Goal: Task Accomplishment & Management: Complete application form

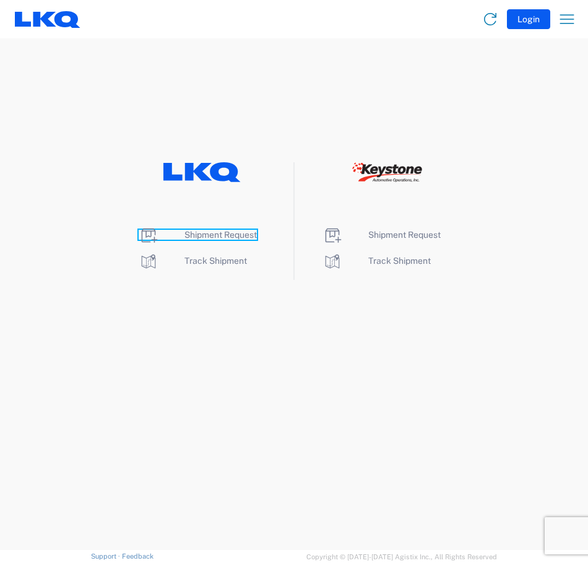
click at [228, 237] on span "Shipment Request" at bounding box center [221, 235] width 72 height 10
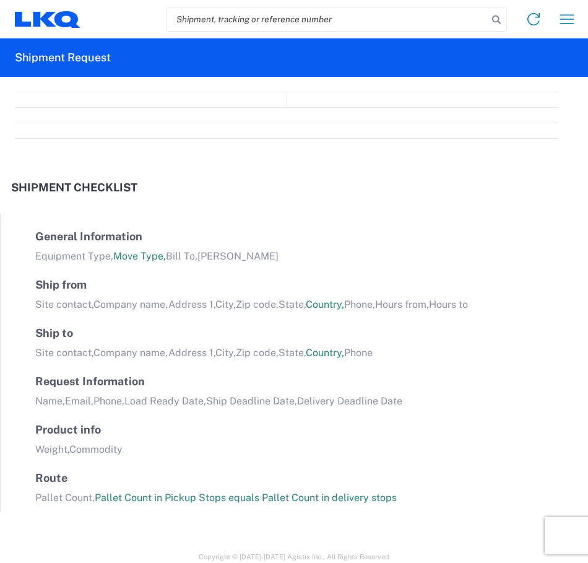
select select "FULL"
select select "LBS"
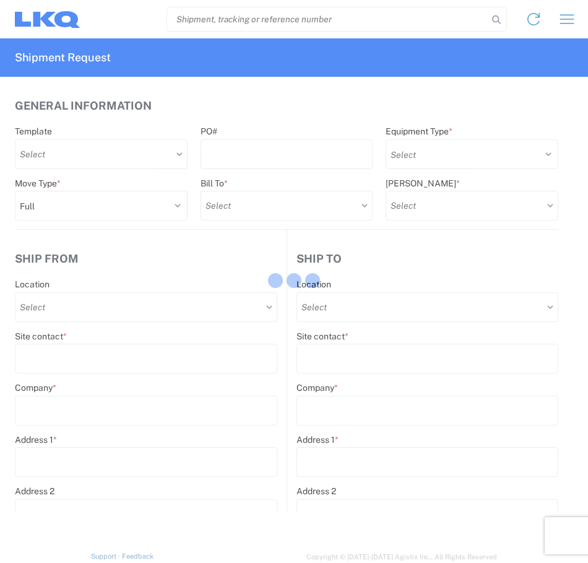
click at [333, 157] on div at bounding box center [294, 281] width 588 height 563
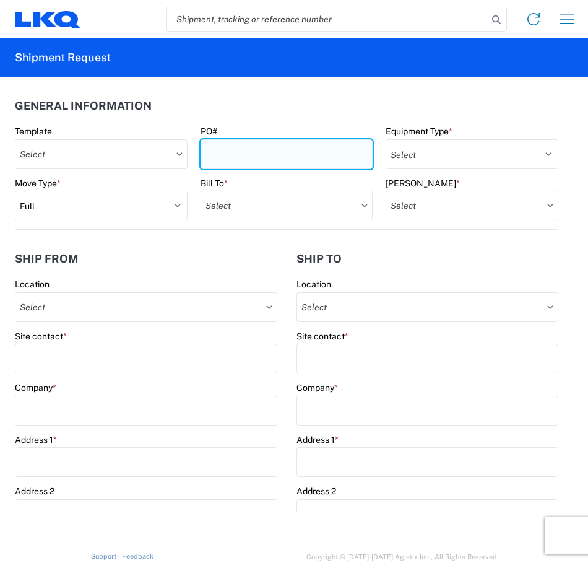
click at [301, 155] on input "PO#" at bounding box center [287, 154] width 173 height 30
type input "T31536"
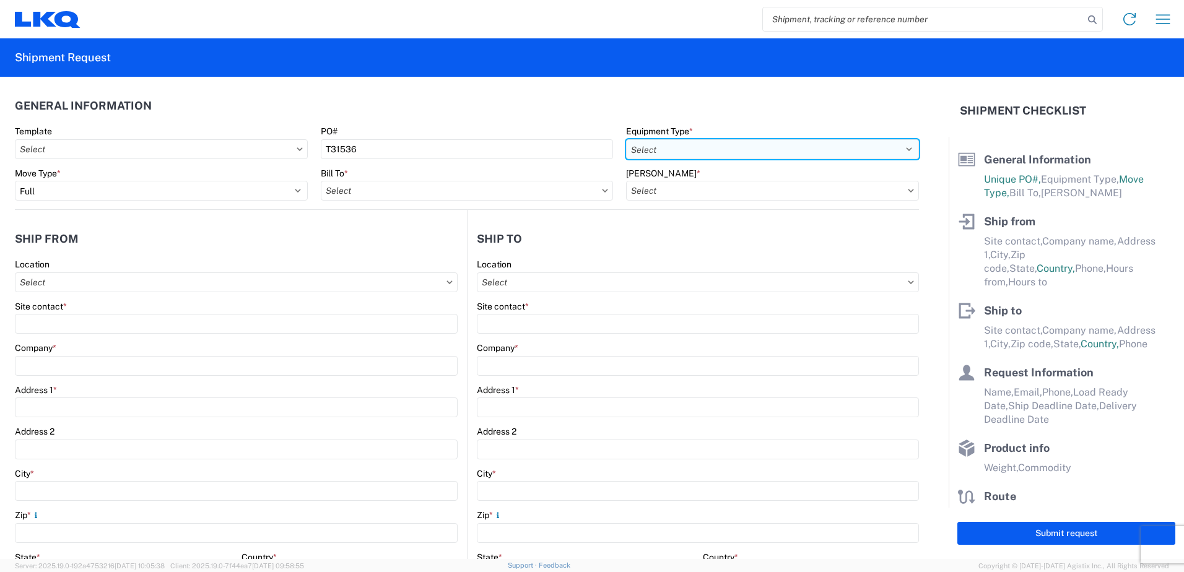
click at [588, 157] on select "Select 53’ Dry Van Flatbed Dropdeck (van) Lowboy (flatbed) Rail" at bounding box center [772, 149] width 293 height 20
select select "STDV"
click at [588, 139] on select "Select 53’ Dry Van Flatbed Dropdeck (van) Lowboy (flatbed) Rail" at bounding box center [772, 149] width 293 height 20
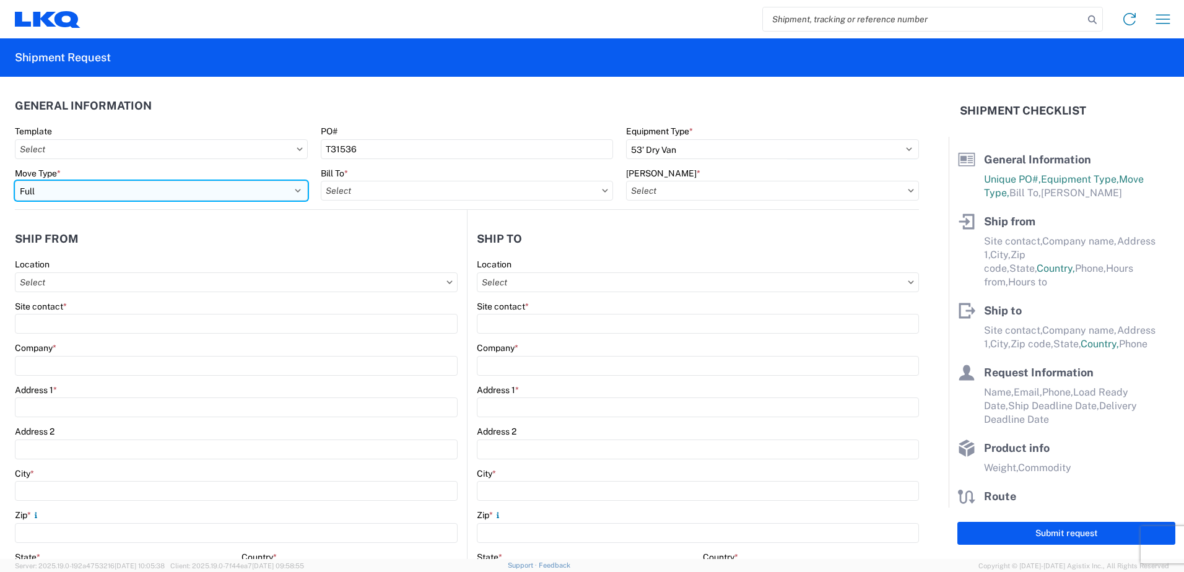
click at [241, 194] on select "Select Full Partial TL" at bounding box center [161, 191] width 293 height 20
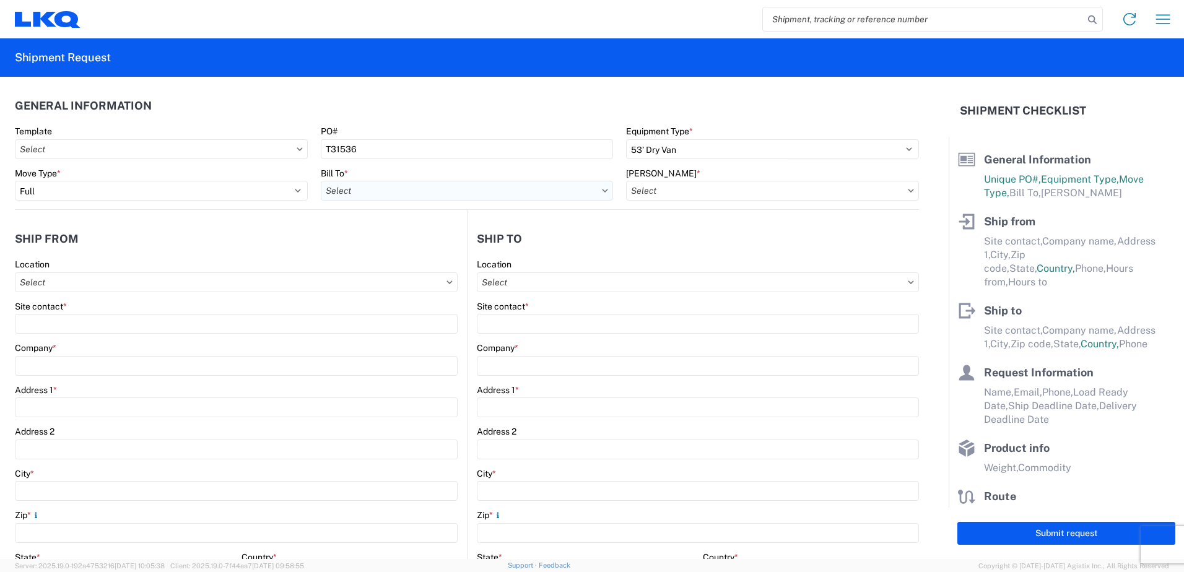
click at [402, 194] on input "text" at bounding box center [467, 191] width 293 height 20
type input "3392"
click at [420, 244] on div "3392 - Transmetco" at bounding box center [429, 246] width 217 height 20
type input "3392 - Transmetco"
click at [588, 191] on input "text" at bounding box center [772, 191] width 293 height 20
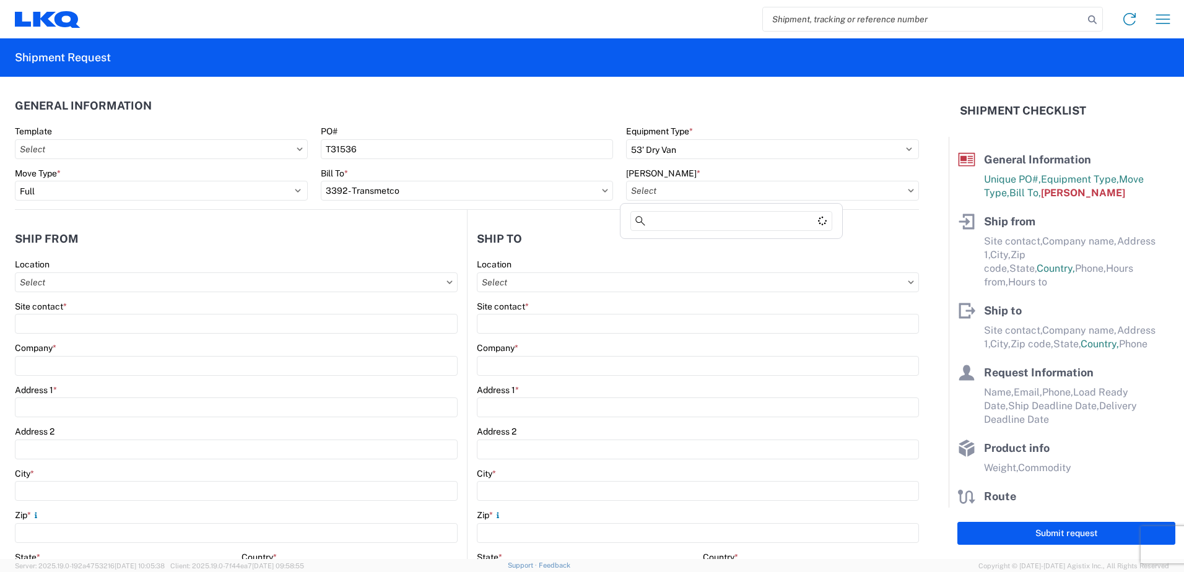
click at [588, 191] on icon at bounding box center [911, 190] width 6 height 3
click at [588, 193] on input "text" at bounding box center [772, 191] width 293 height 20
click at [588, 249] on div "3392-3015-50180-0000 - 3392 Freight In - Wheel Cores" at bounding box center [738, 246] width 230 height 20
type input "3392-3015-50180-0000 - 3392 Freight In - Wheel Cores"
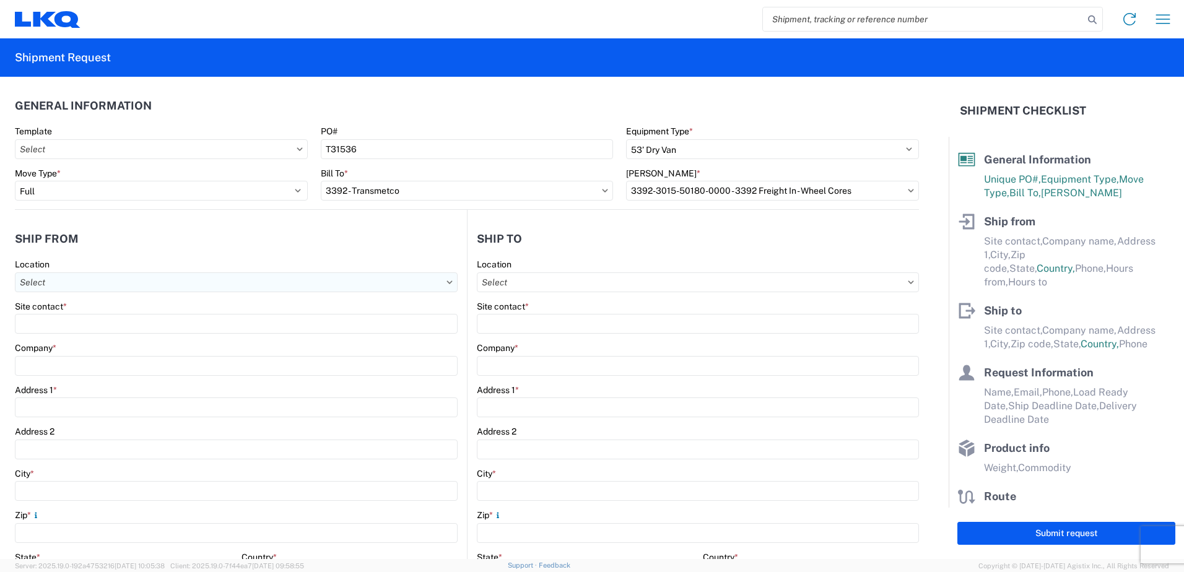
click at [250, 284] on input "text" at bounding box center [236, 282] width 443 height 20
type input "1711"
click at [105, 338] on div "1711 - LKQ Adelanto" at bounding box center [126, 338] width 217 height 20
type input "1711 - LKQ Adelanto"
type input "LKQ 1711 Adelanto"
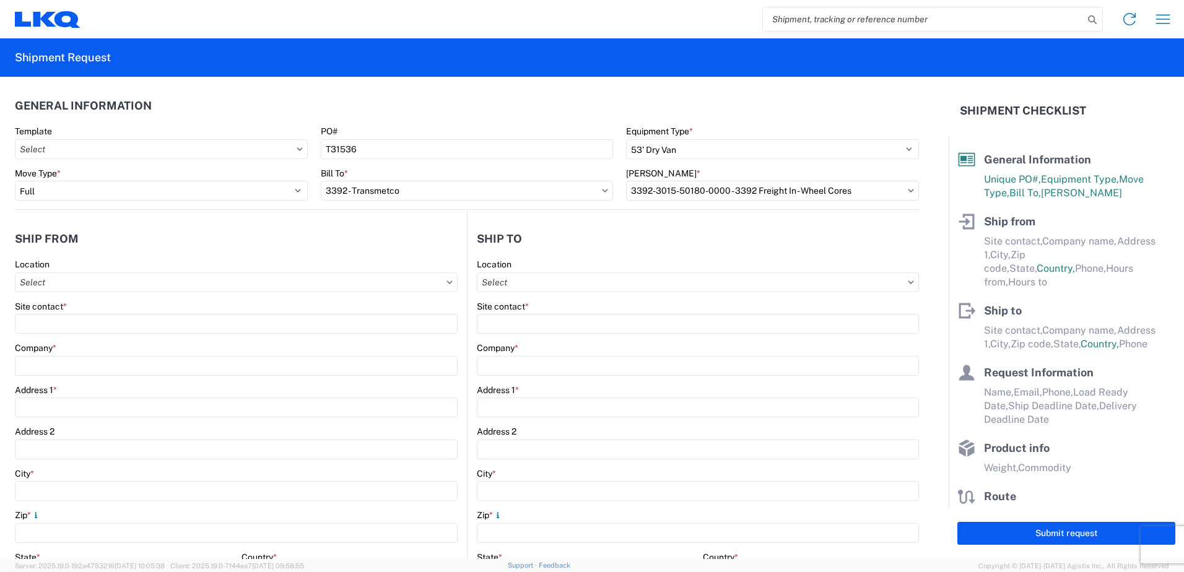
type input "[STREET_ADDRESS][PERSON_NAME]"
type input "Adelanto"
type input "92301"
select select "CA"
select select "US"
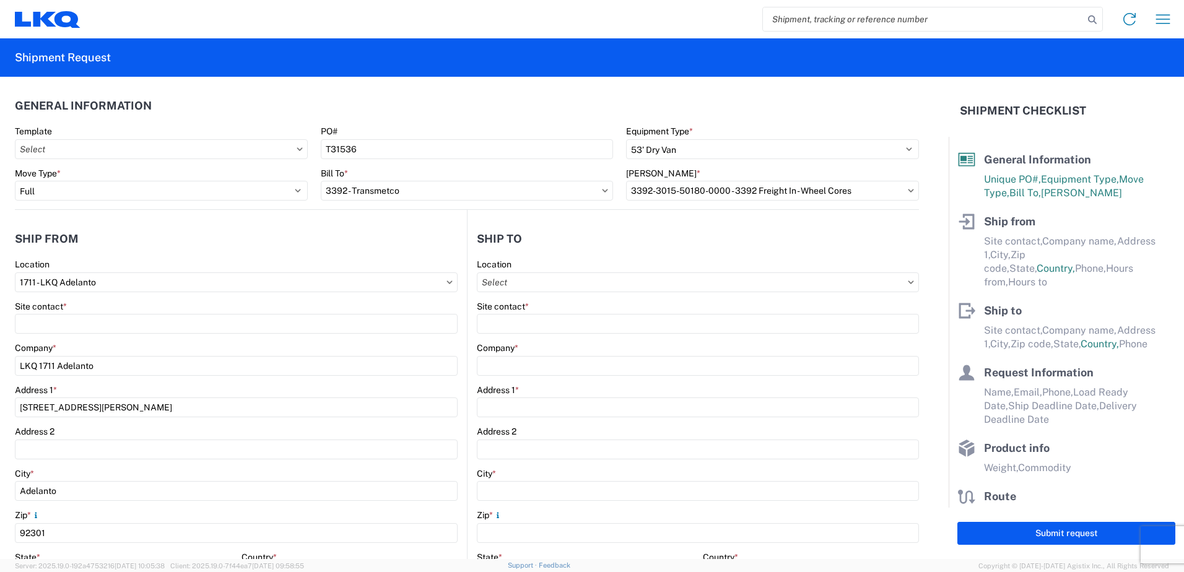
type input "[PHONE_NUMBER]"
type input "08:00"
type input "17:00"
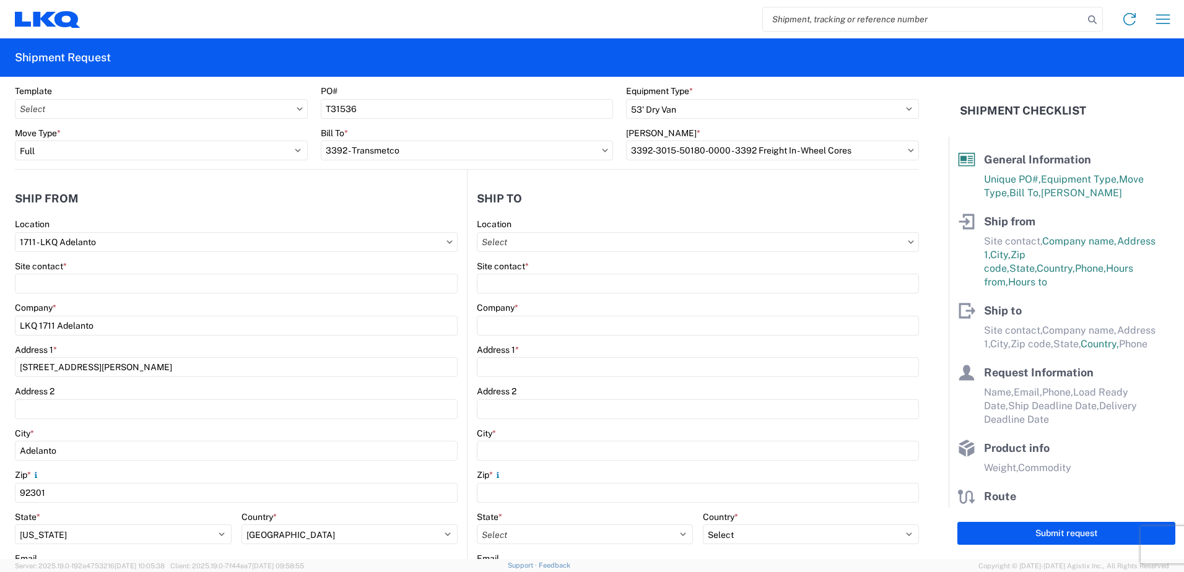
scroll to position [62, 0]
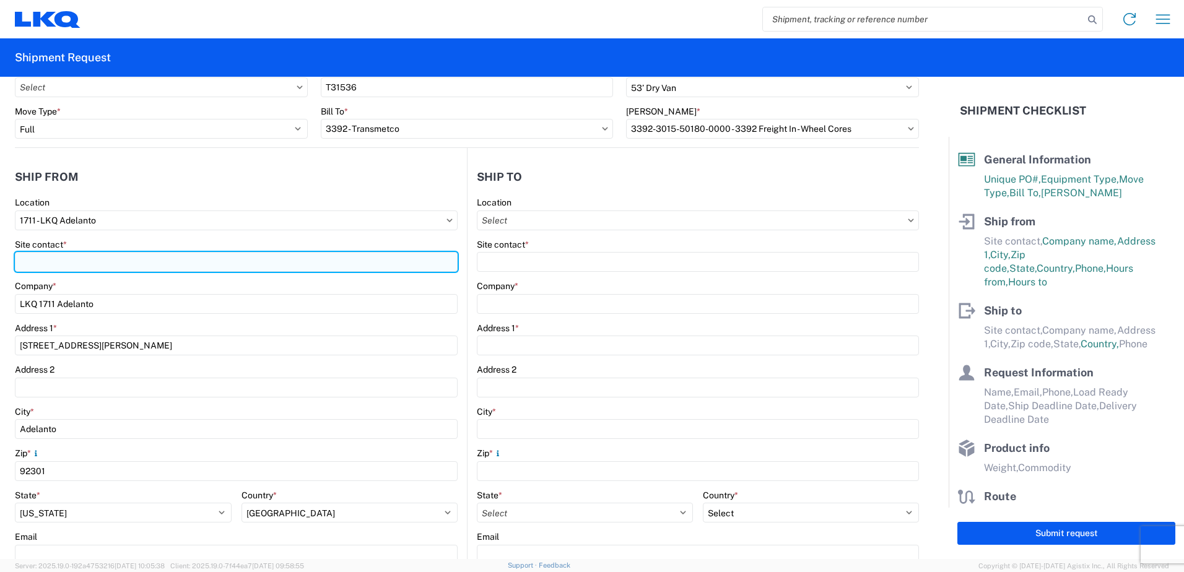
click at [207, 261] on input "Site contact *" at bounding box center [236, 262] width 443 height 20
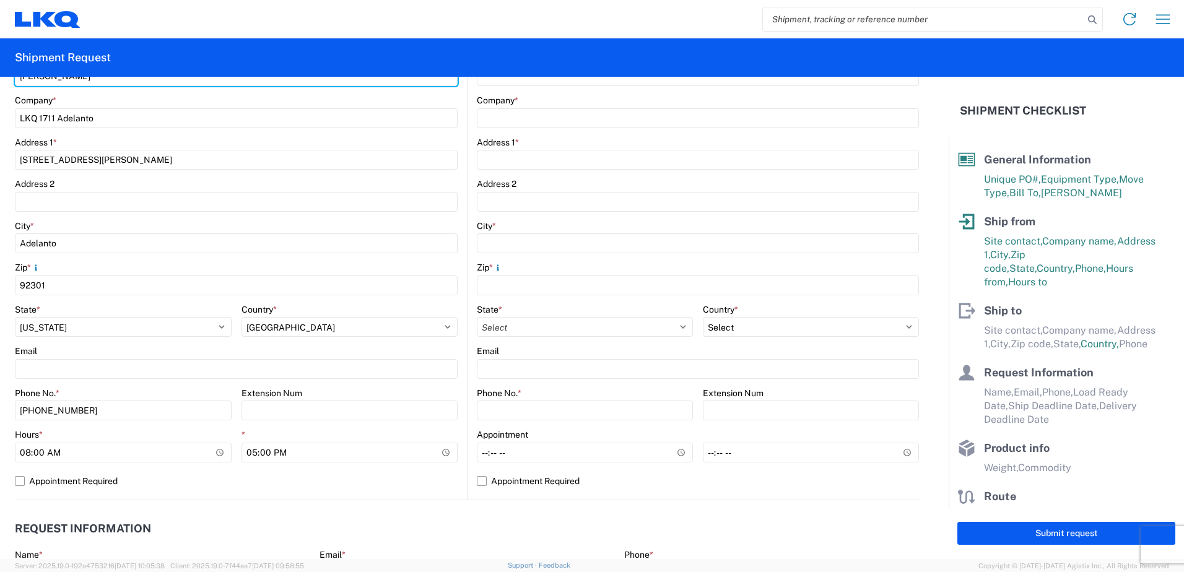
scroll to position [310, 0]
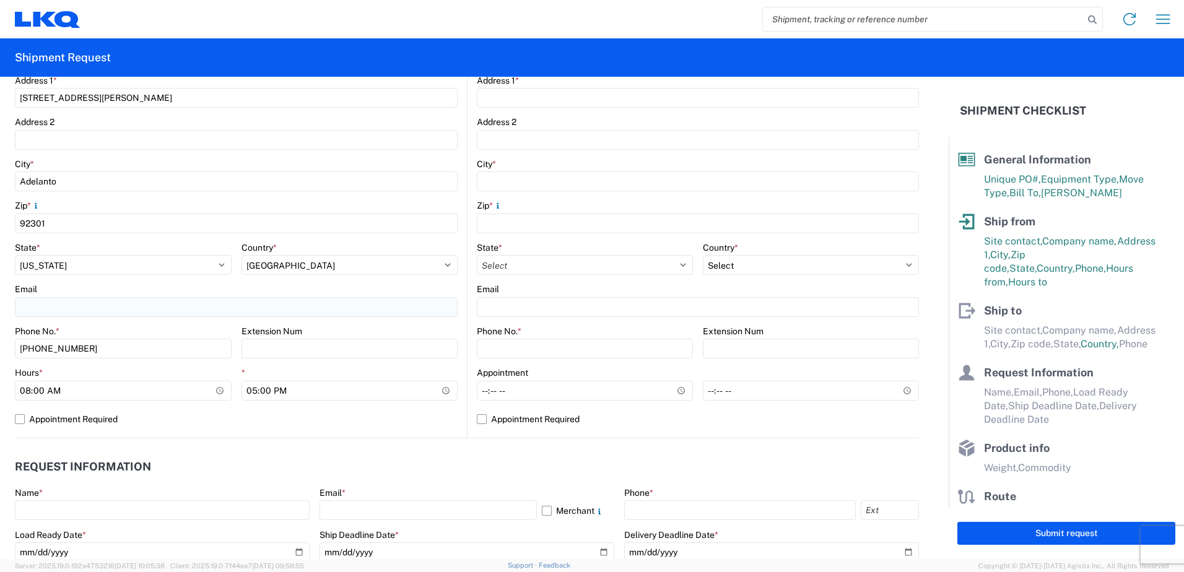
type input "[PERSON_NAME]"
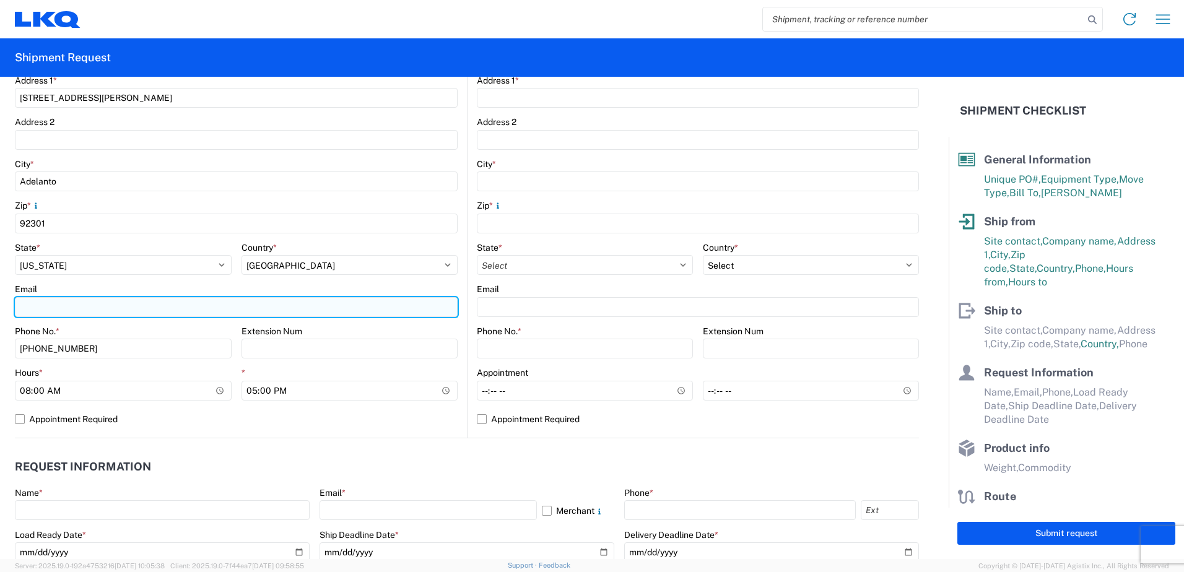
click at [107, 310] on input "Email" at bounding box center [236, 307] width 443 height 20
type input "[EMAIL_ADDRESS][DOMAIN_NAME]"
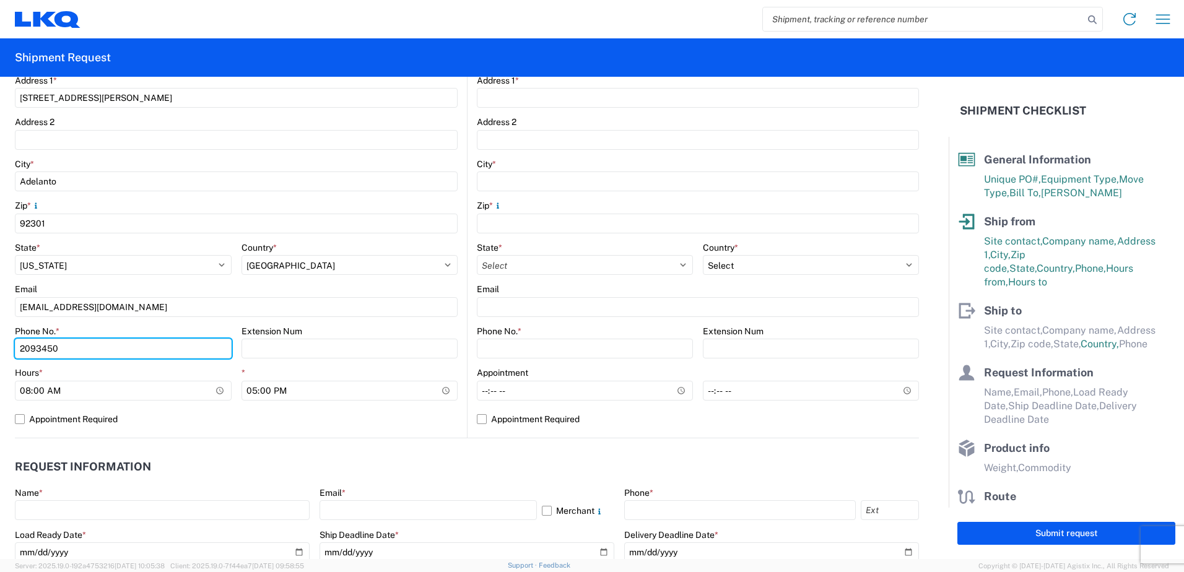
type input "2093450204"
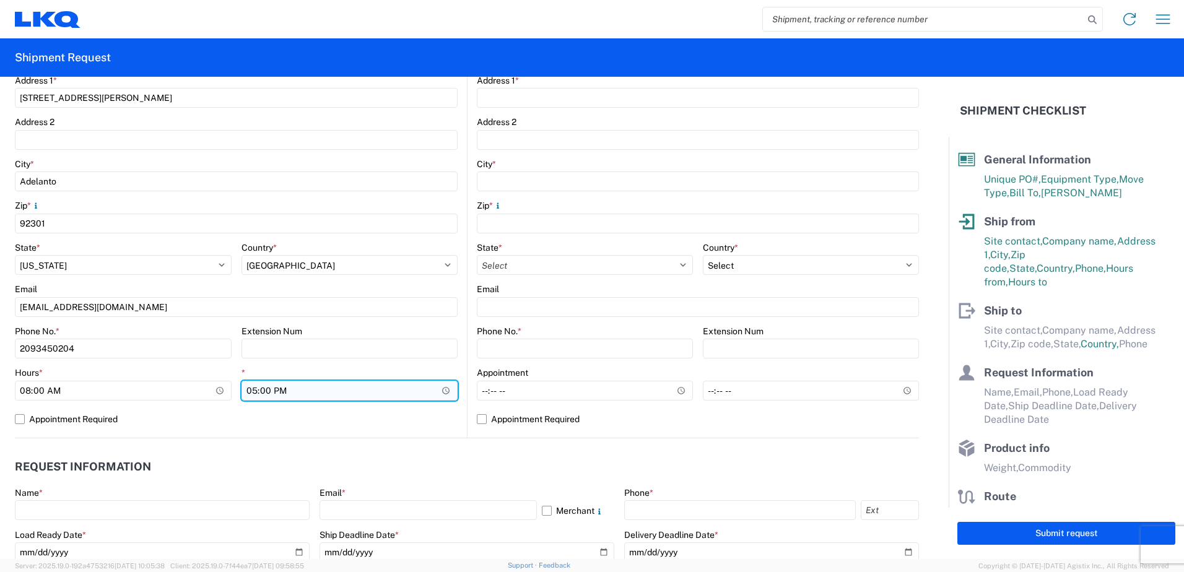
click at [349, 388] on input "17:00" at bounding box center [349, 391] width 217 height 20
type input "15:00"
click at [222, 476] on header "Request Information" at bounding box center [467, 467] width 904 height 28
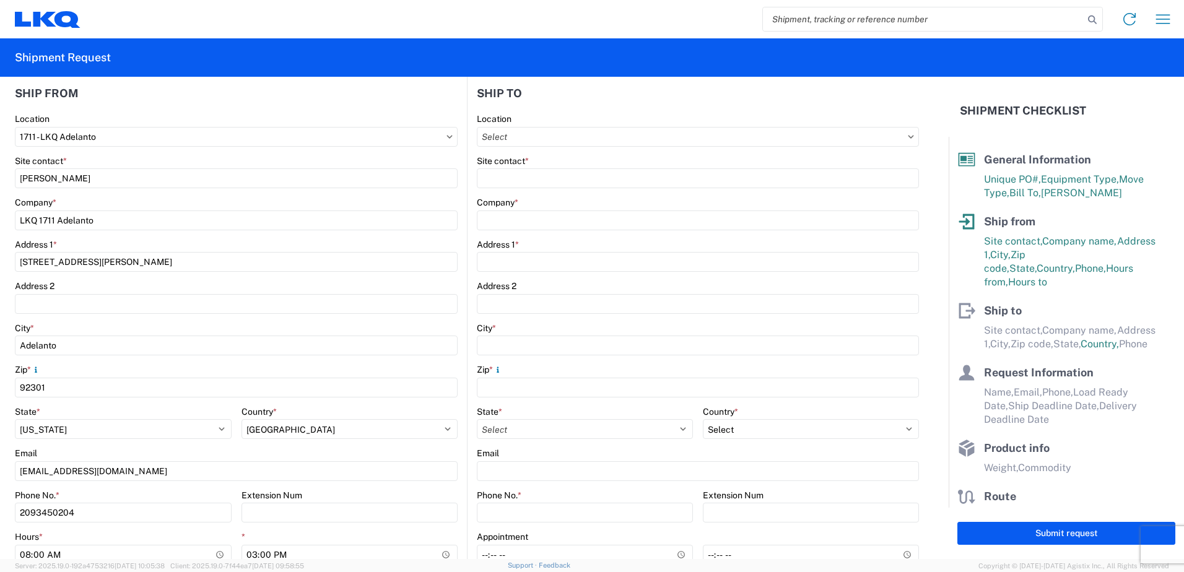
scroll to position [124, 0]
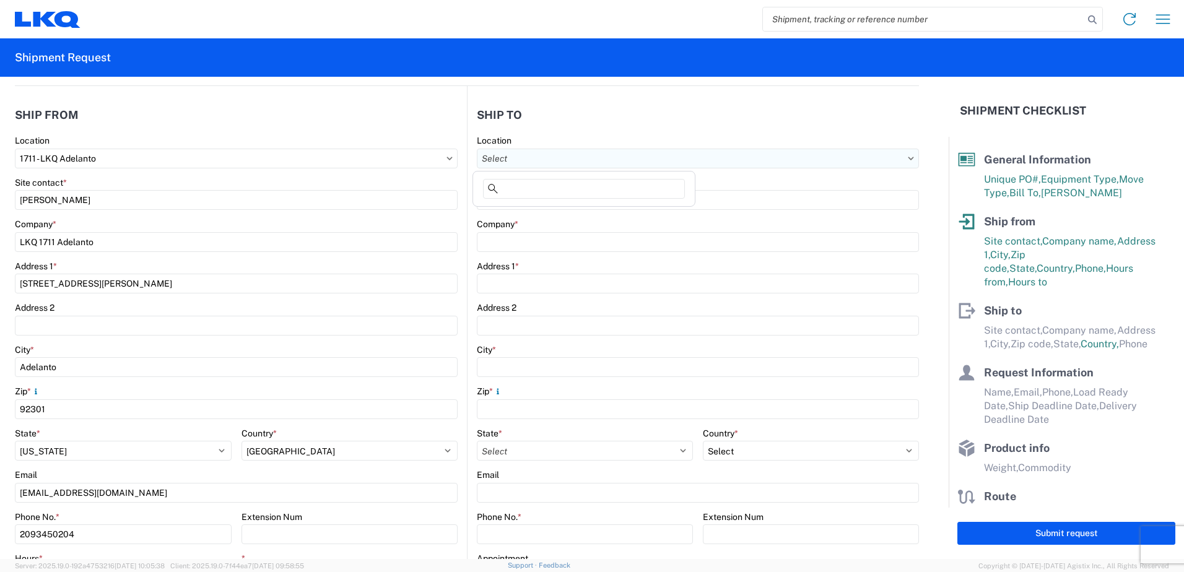
click at [580, 160] on input "text" at bounding box center [698, 159] width 442 height 20
type input "3392"
click at [553, 216] on div "3392 - Transmetco" at bounding box center [584, 214] width 217 height 20
type input "3392 - Transmetco"
type input "LKQ Corporation"
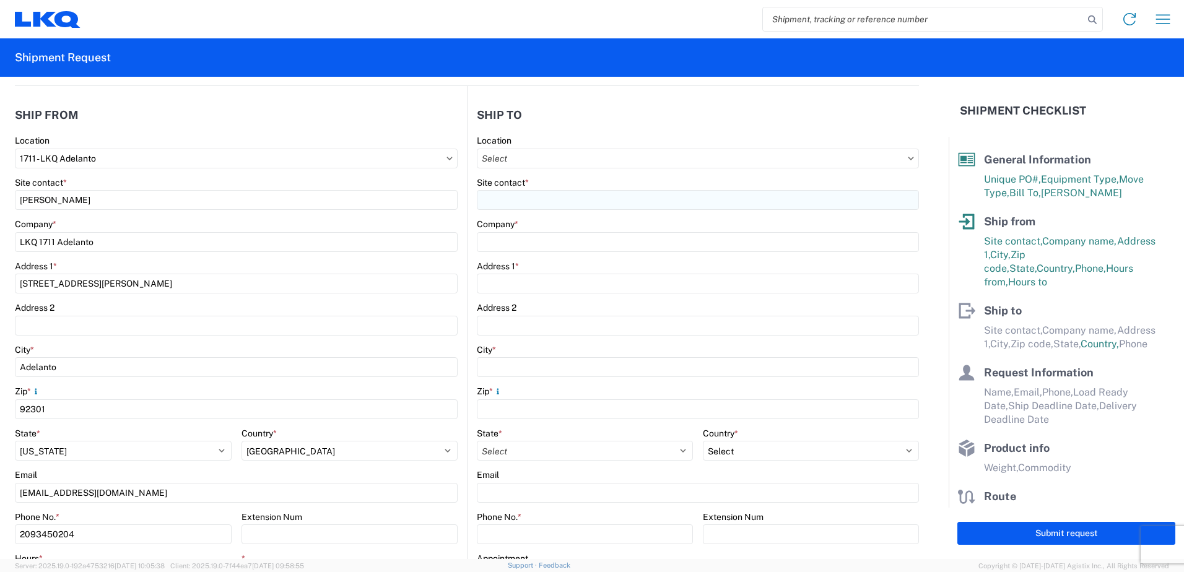
type input "[STREET_ADDRESS]"
type input "Huntington"
type input "46750"
select select "US"
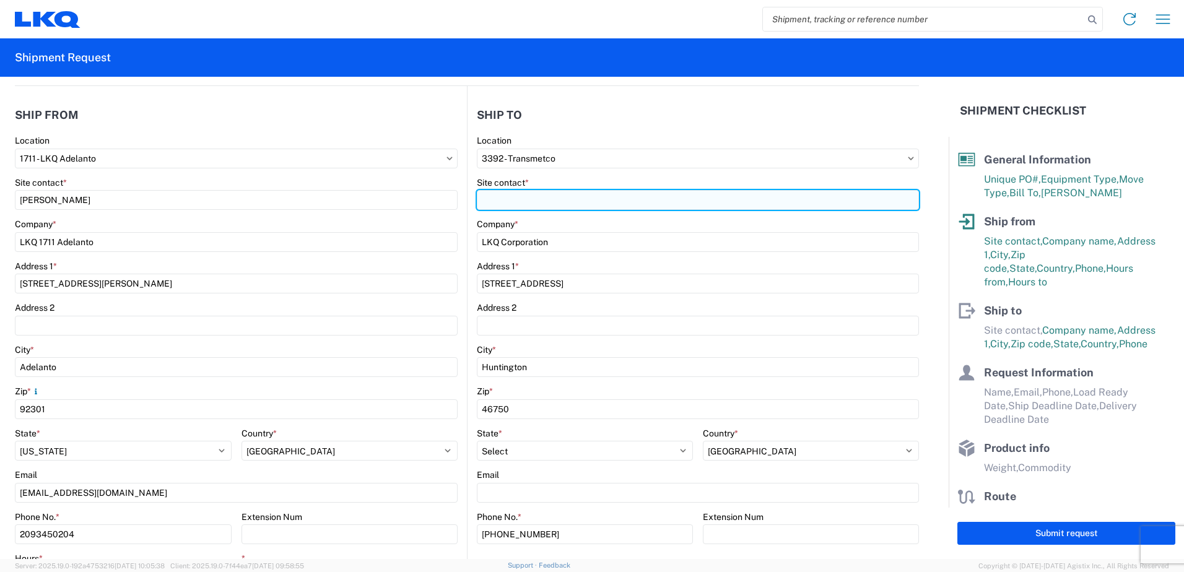
click at [568, 198] on input "Site contact *" at bounding box center [698, 200] width 442 height 20
type input "[PERSON_NAME]"
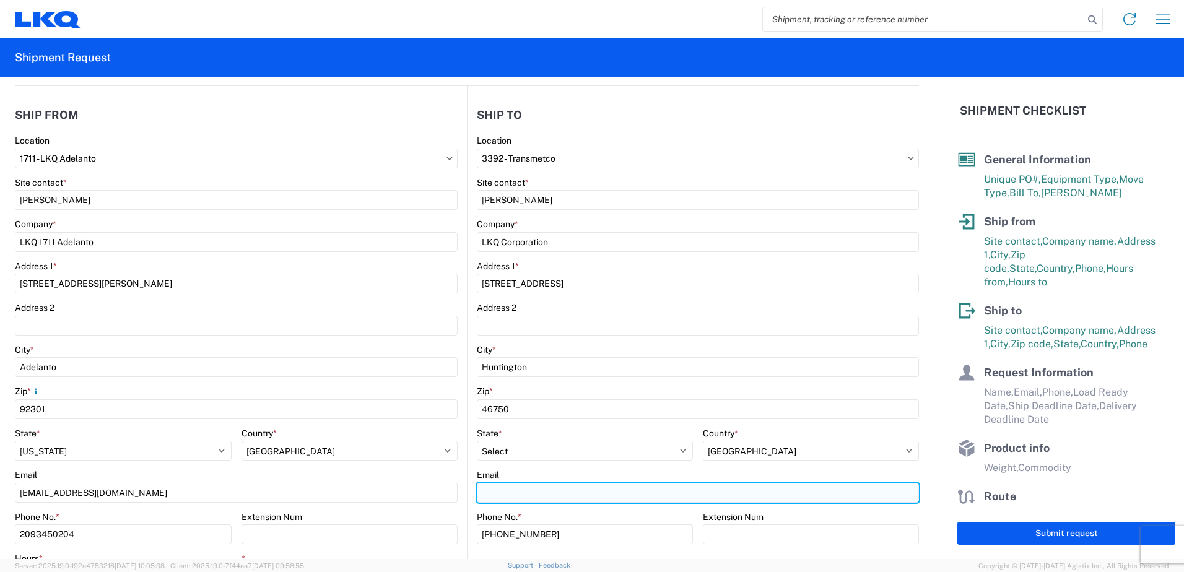
click at [548, 495] on input "Email" at bounding box center [698, 493] width 442 height 20
type input "[EMAIL_ADDRESS][DOMAIN_NAME]"
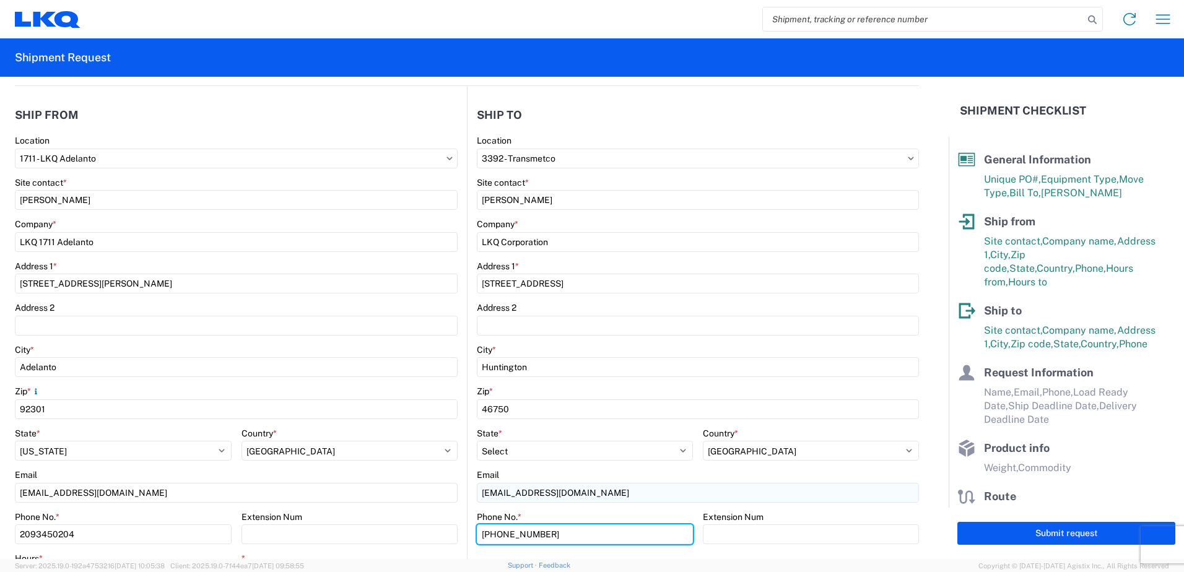
scroll to position [371, 0]
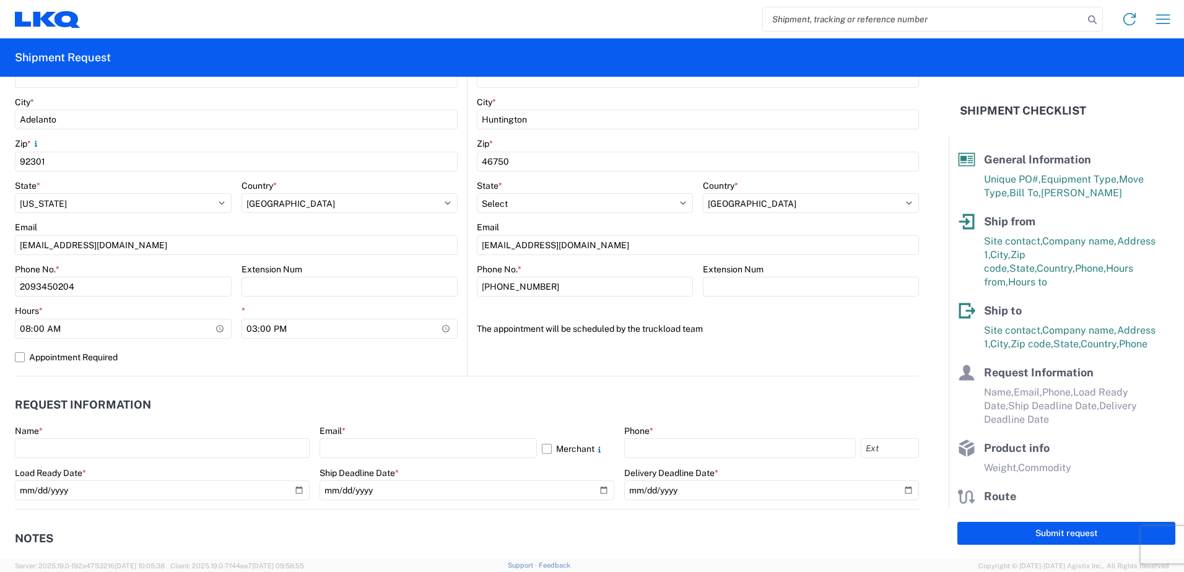
click at [456, 401] on header "Request Information" at bounding box center [467, 405] width 904 height 28
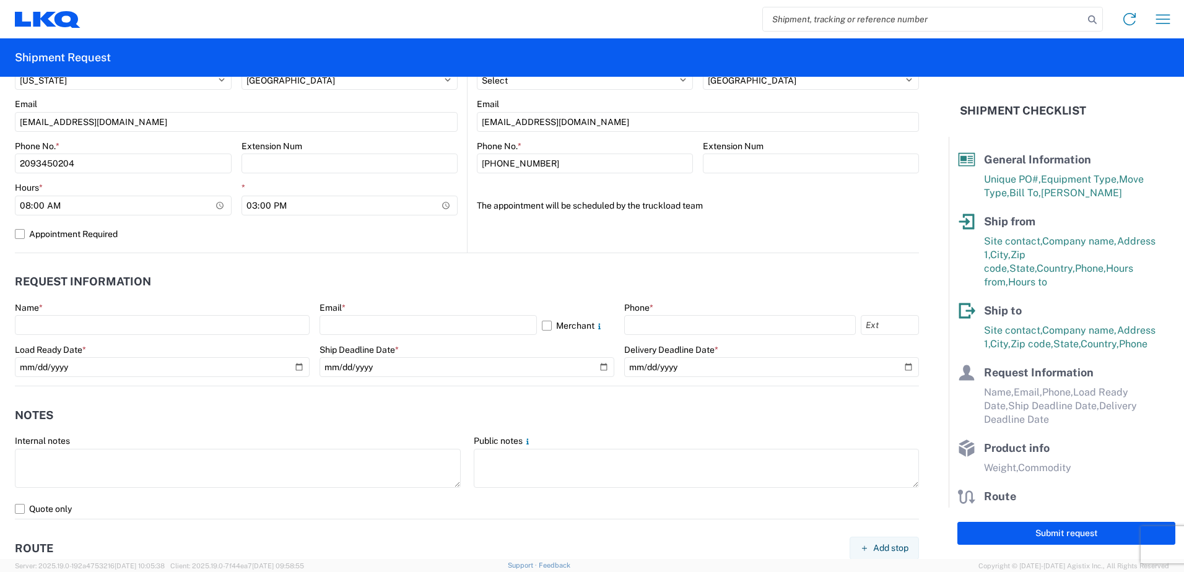
scroll to position [495, 0]
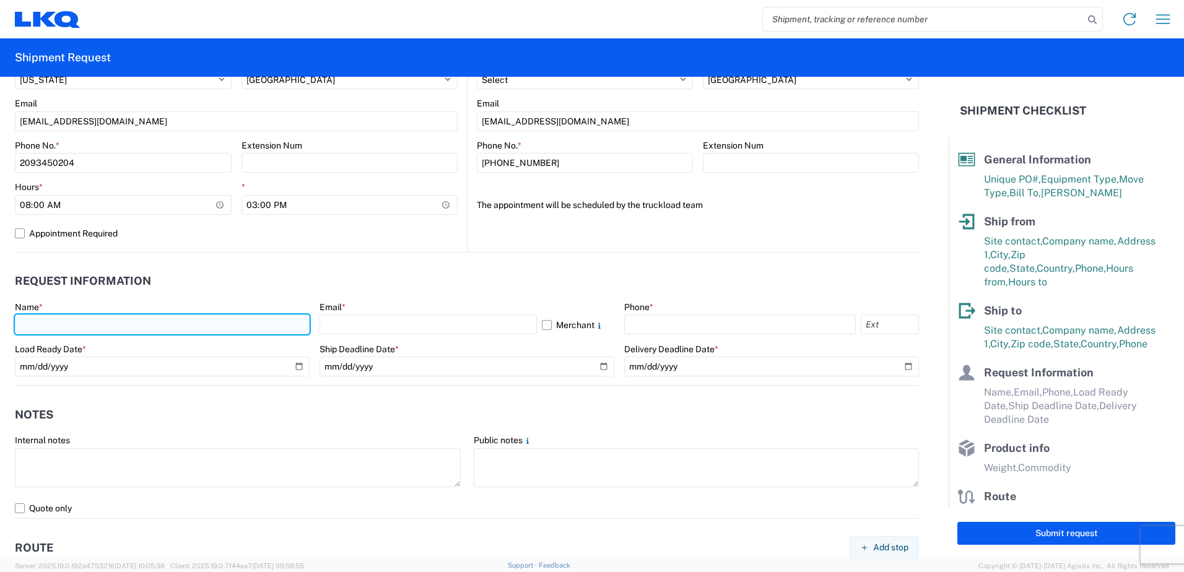
click at [176, 328] on input "text" at bounding box center [162, 325] width 295 height 20
type input "n"
type input "[PERSON_NAME]"
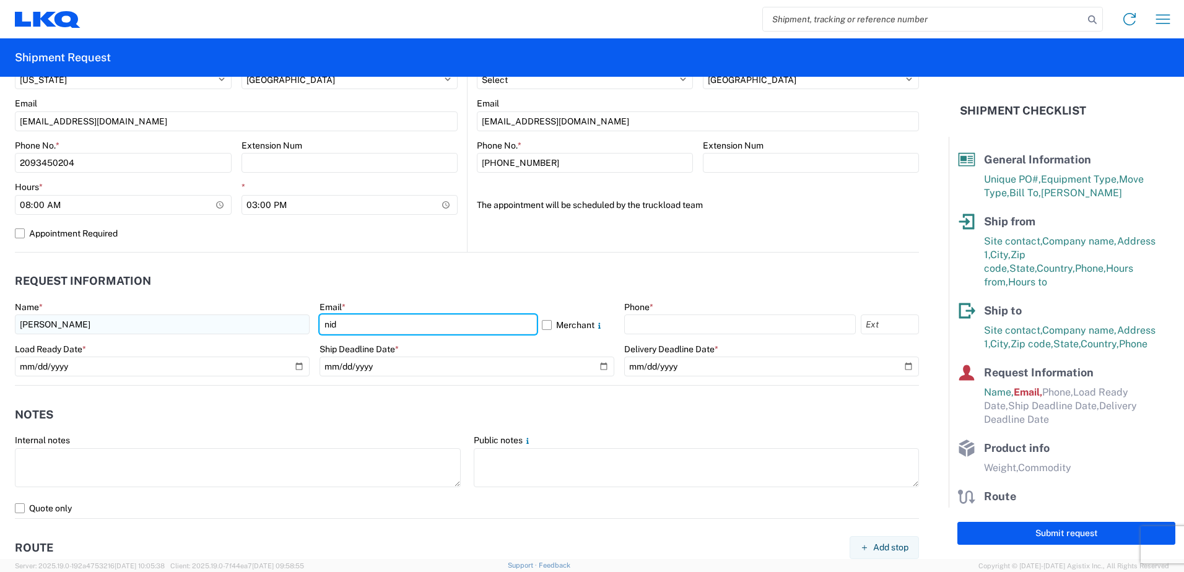
type input "[EMAIL_ADDRESS][DOMAIN_NAME]"
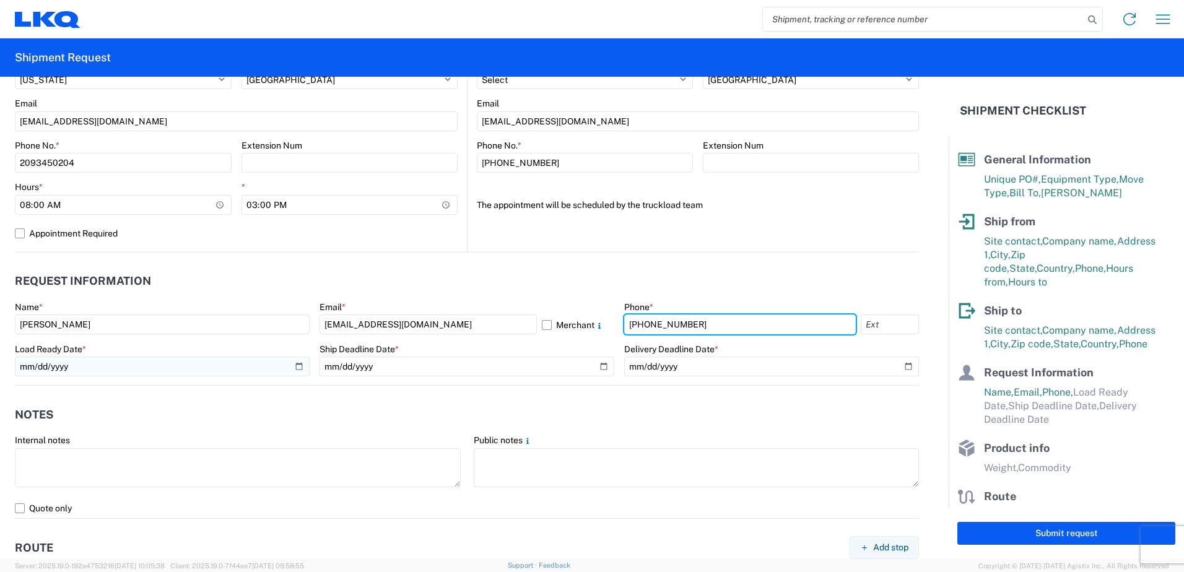
type input "[PHONE_NUMBER]"
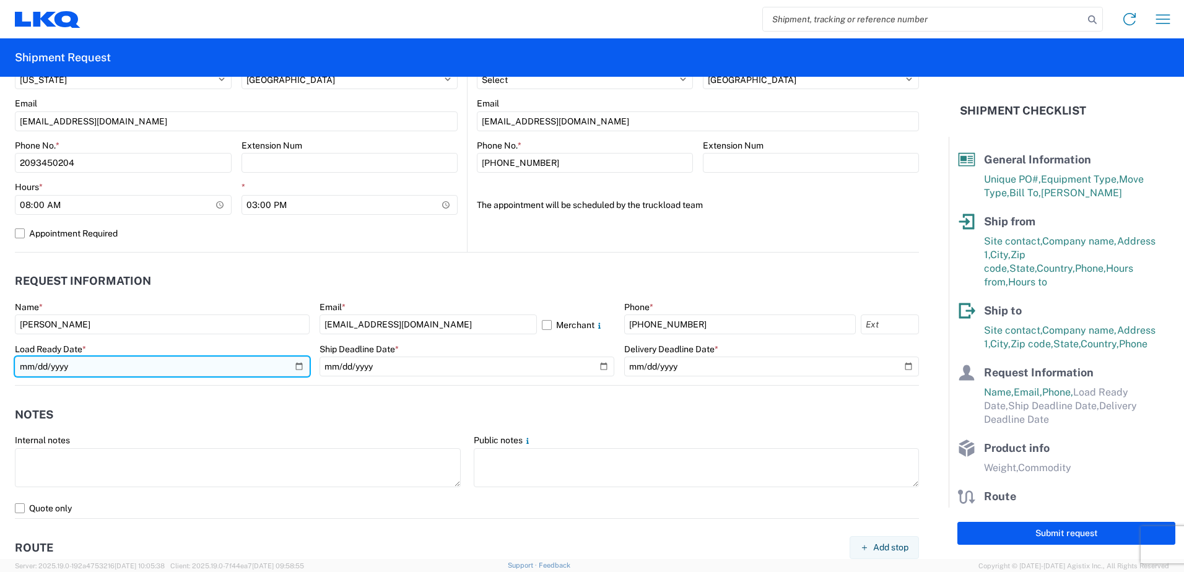
click at [295, 363] on input "date" at bounding box center [162, 367] width 295 height 20
type input "[DATE]"
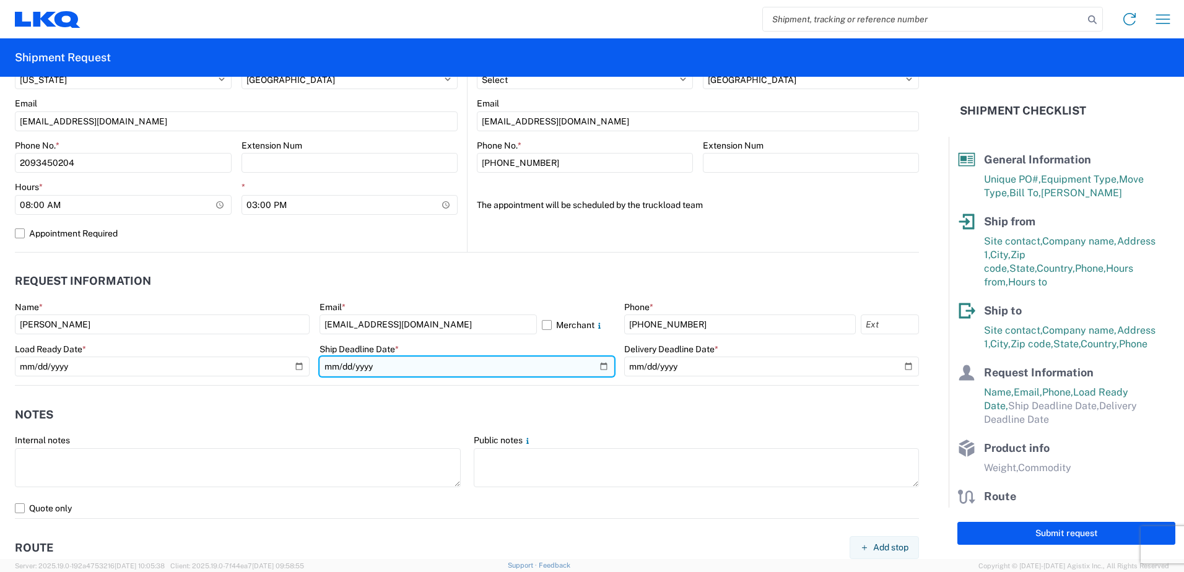
click at [588, 364] on input "date" at bounding box center [466, 367] width 295 height 20
type input "[DATE]"
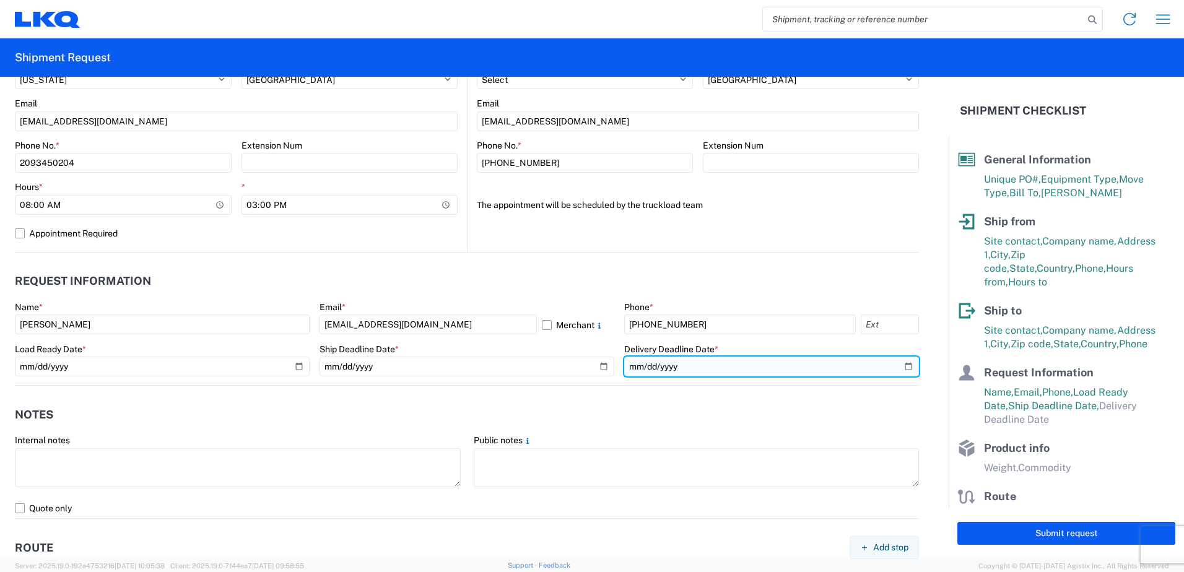
click at [588, 369] on input "date" at bounding box center [771, 367] width 295 height 20
type input "[DATE]"
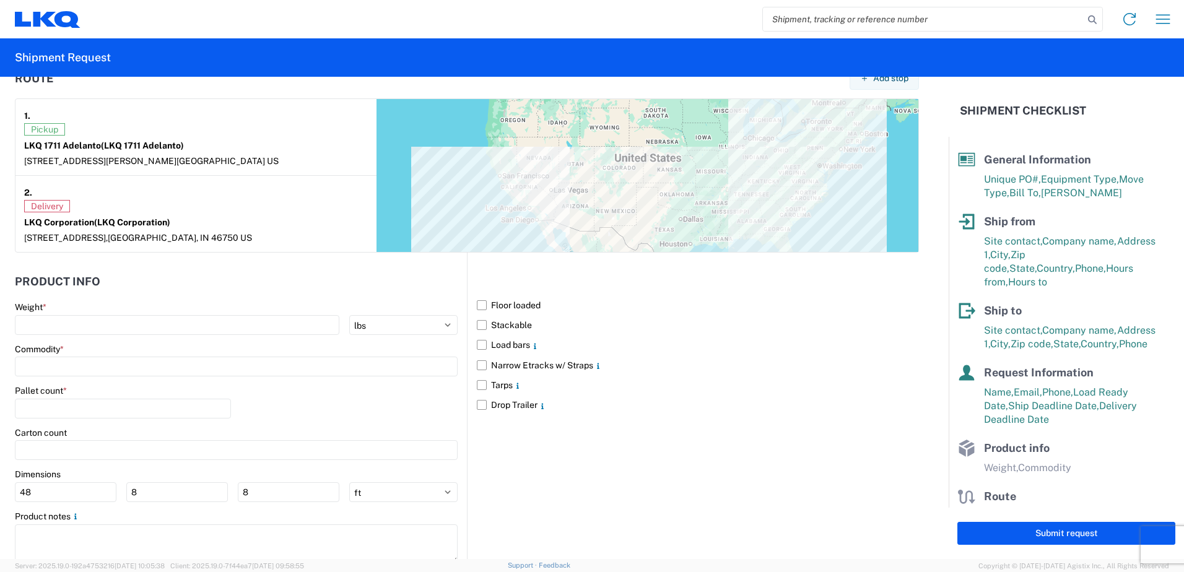
scroll to position [1003, 0]
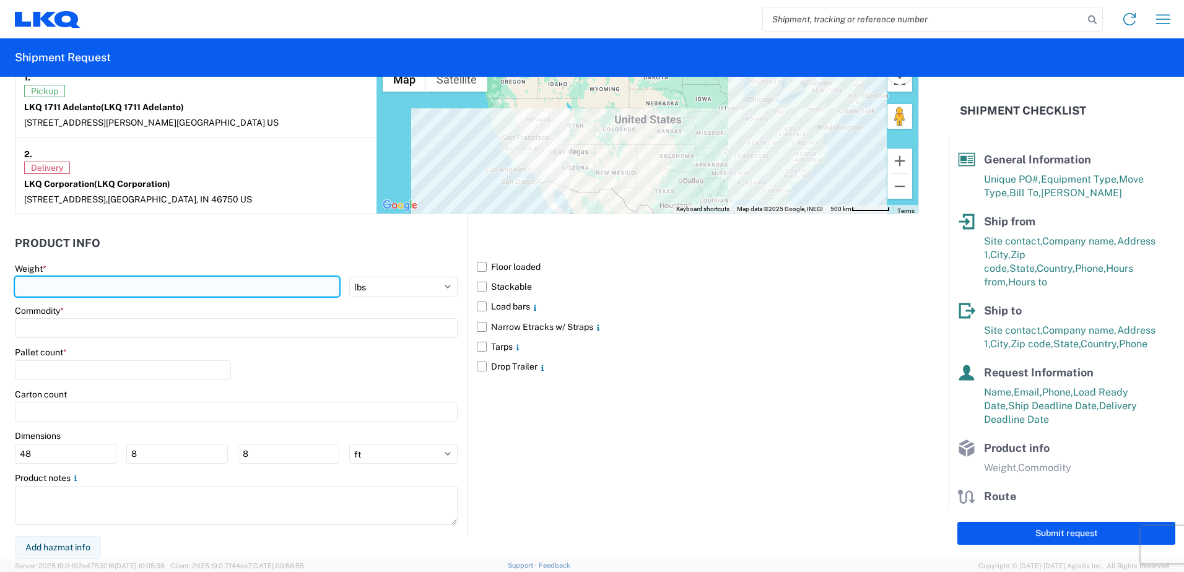
click at [181, 290] on input "number" at bounding box center [177, 287] width 324 height 20
type input "40000"
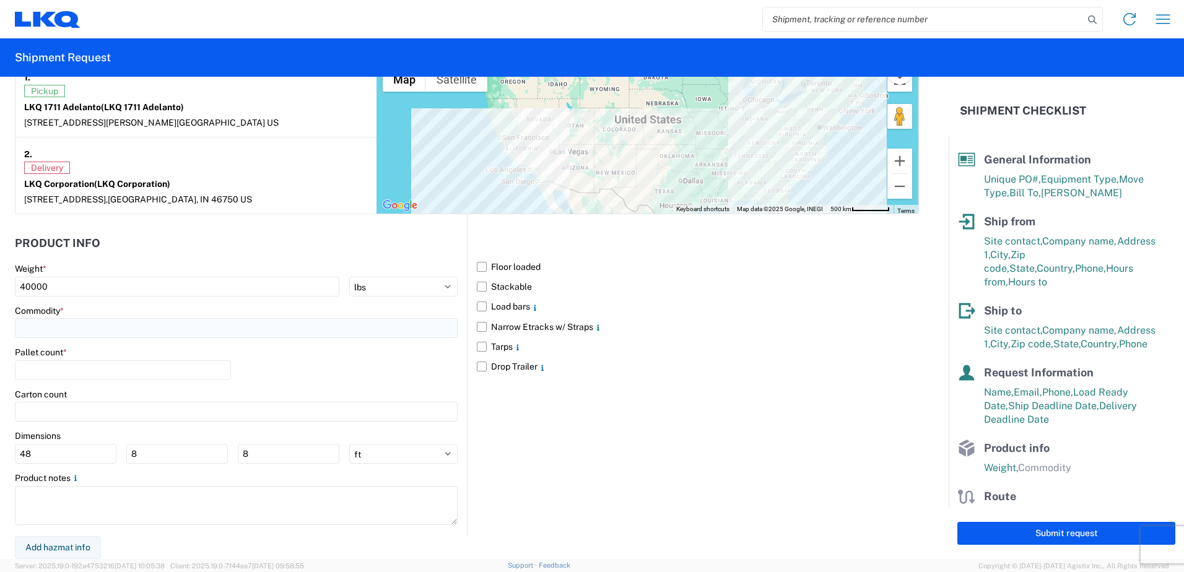
click at [172, 337] on input at bounding box center [236, 328] width 443 height 20
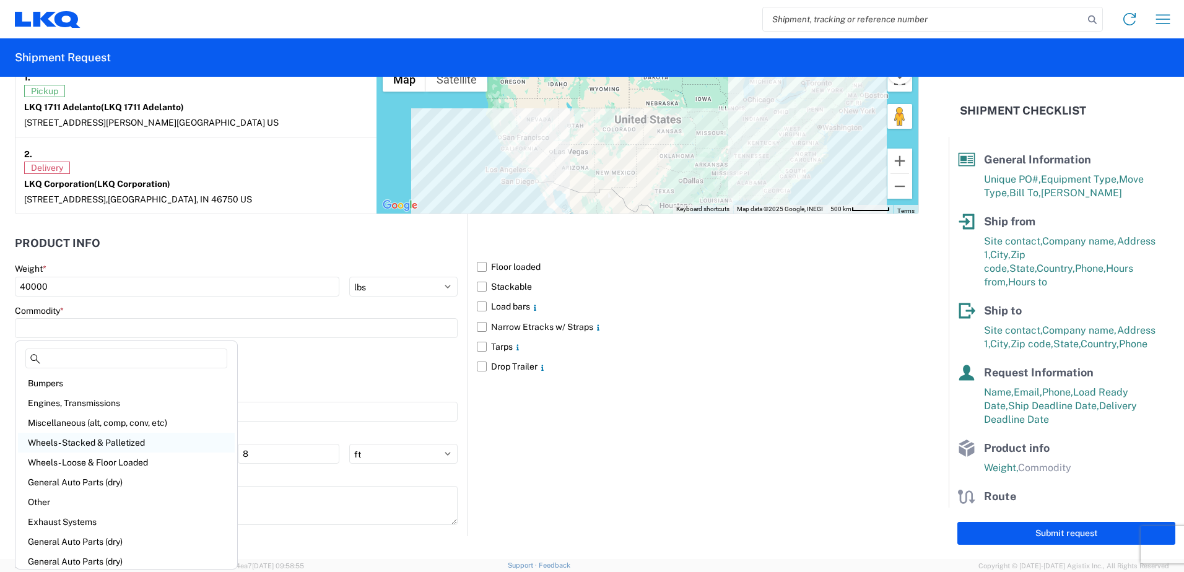
click at [113, 441] on div "Wheels - Stacked & Palletized" at bounding box center [126, 443] width 217 height 20
type input "Wheels - Stacked & Palletized"
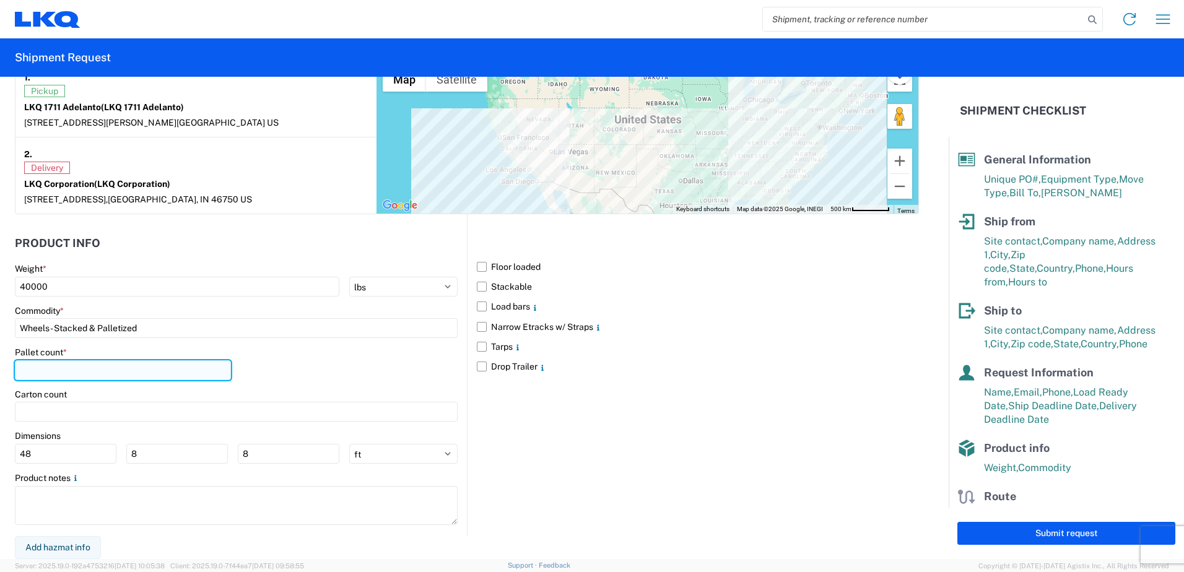
click at [190, 373] on input "number" at bounding box center [123, 370] width 216 height 20
type input "44"
click at [329, 362] on div "Pallet count * 44" at bounding box center [236, 368] width 443 height 42
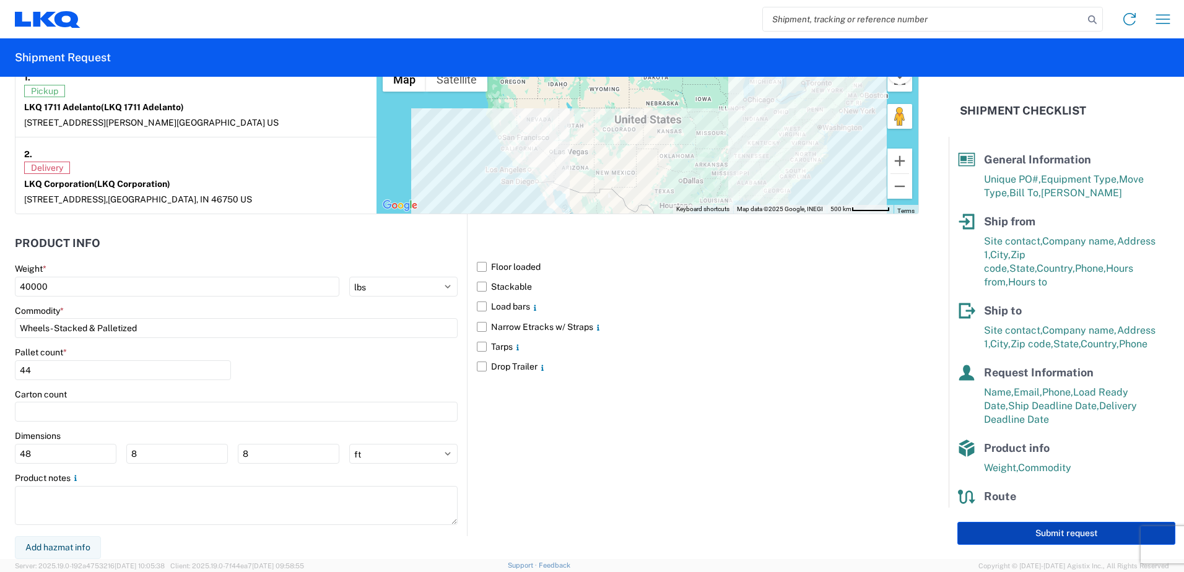
click at [588, 531] on button "Submit request" at bounding box center [1066, 533] width 218 height 23
select select "US"
